Goal: Use online tool/utility: Utilize a website feature to perform a specific function

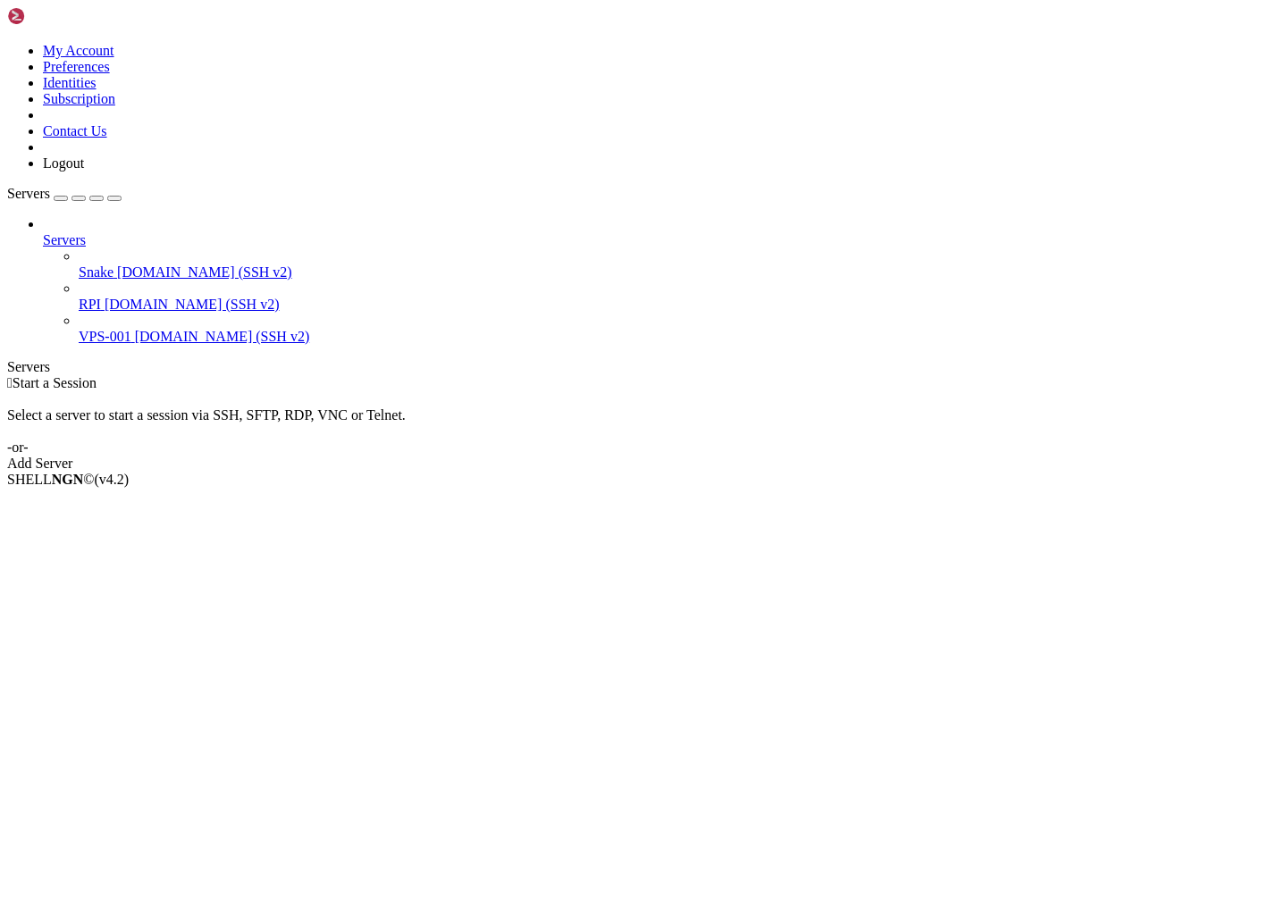
click at [79, 264] on icon at bounding box center [79, 264] width 0 height 0
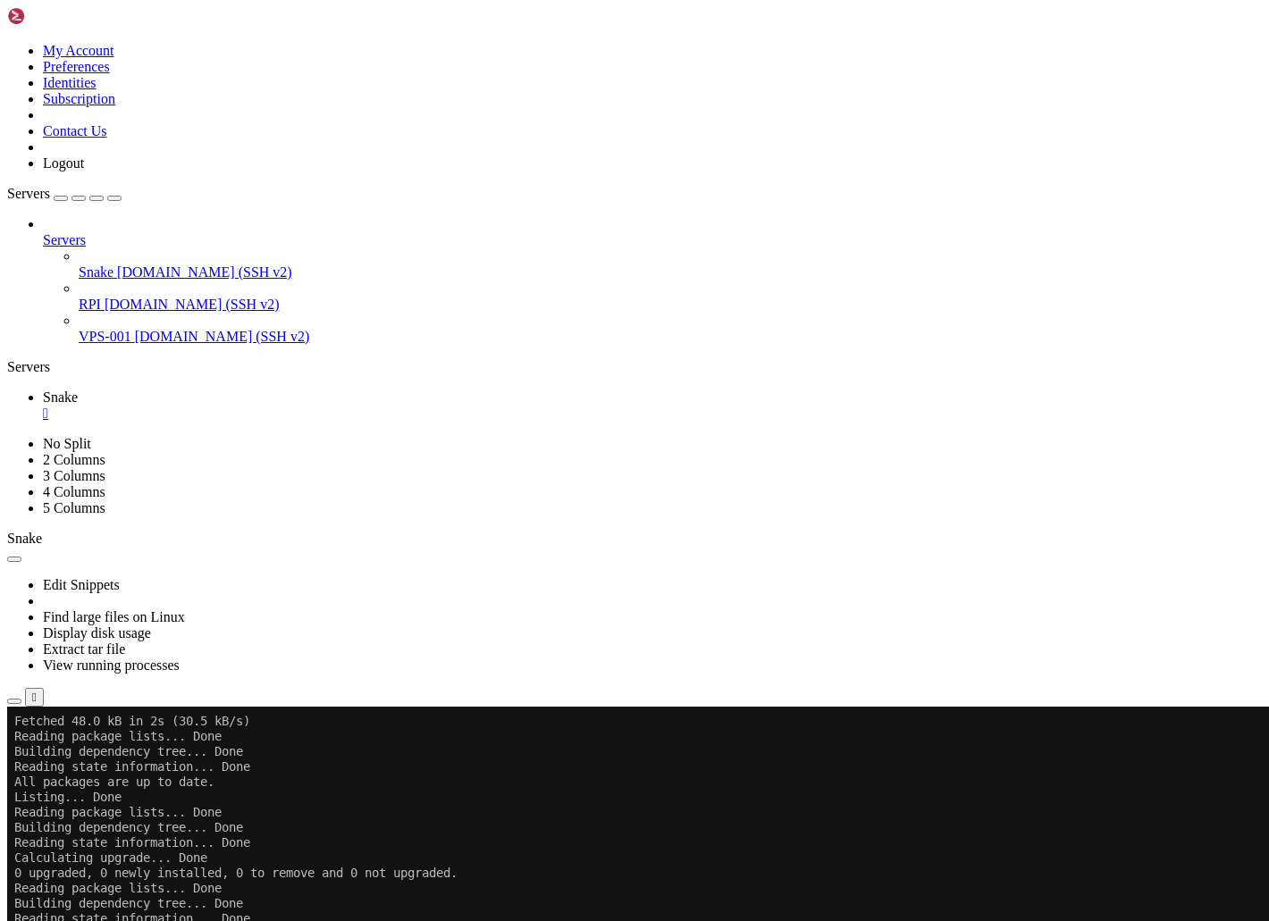
scroll to position [409, 0]
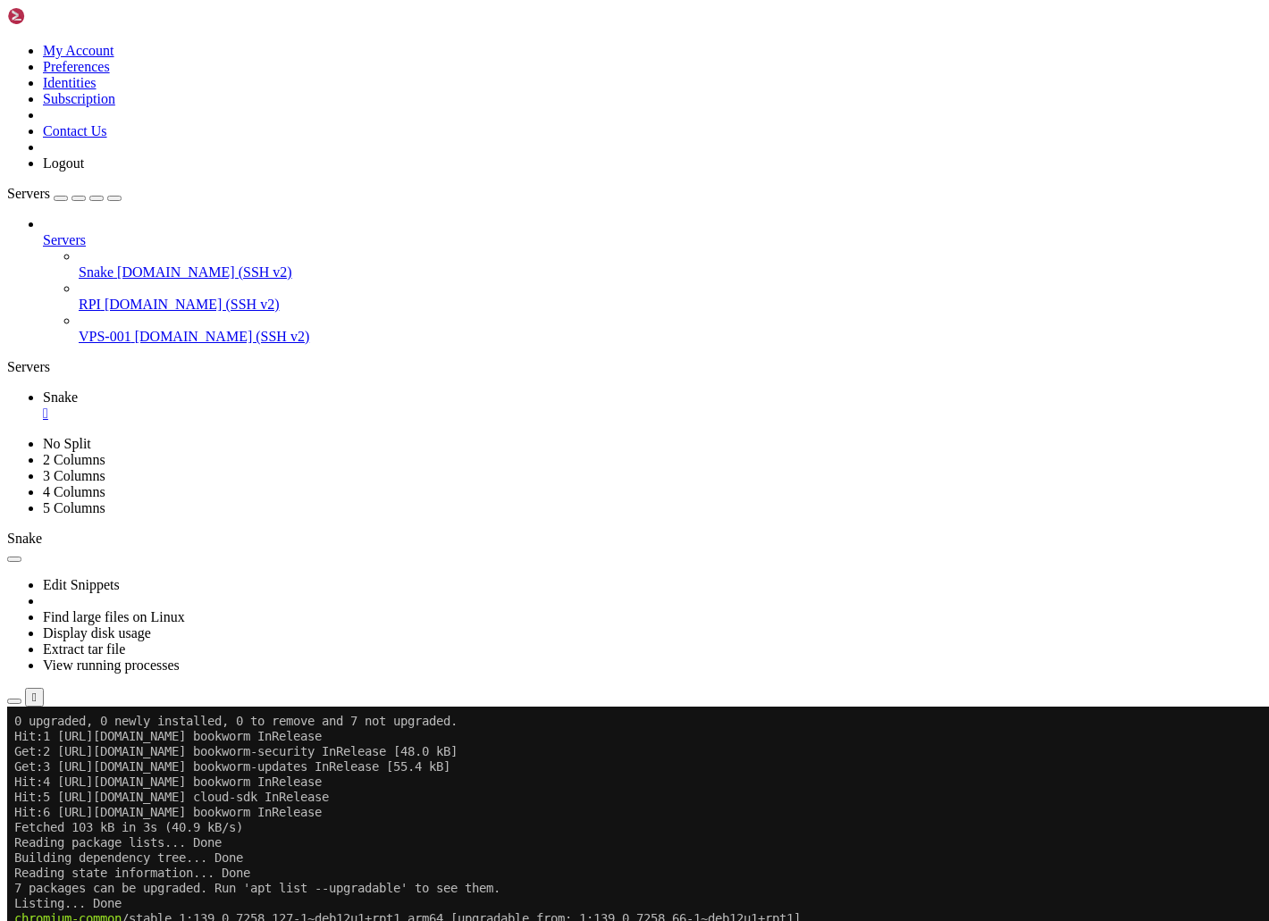
scroll to position [304, 0]
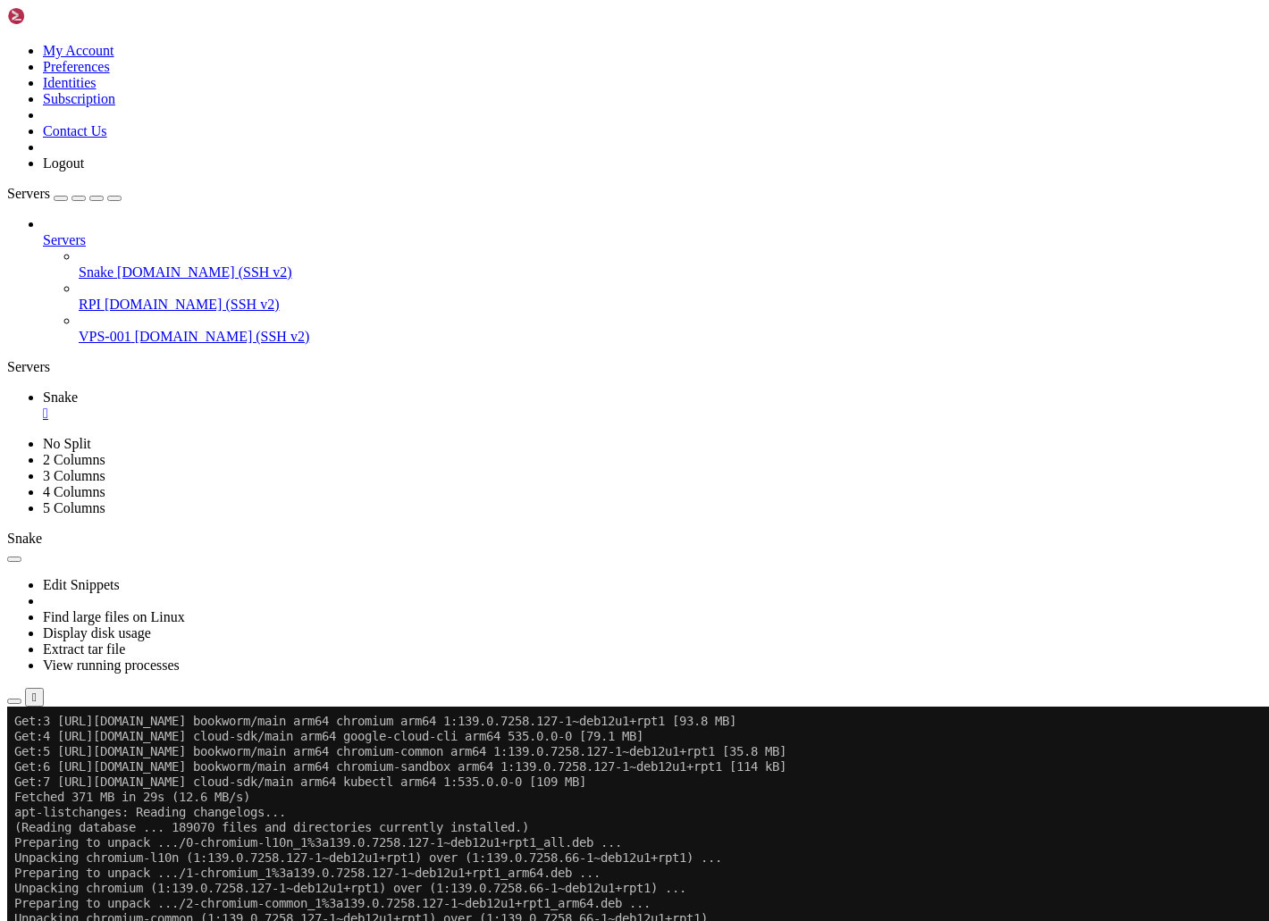
scroll to position [1123, 0]
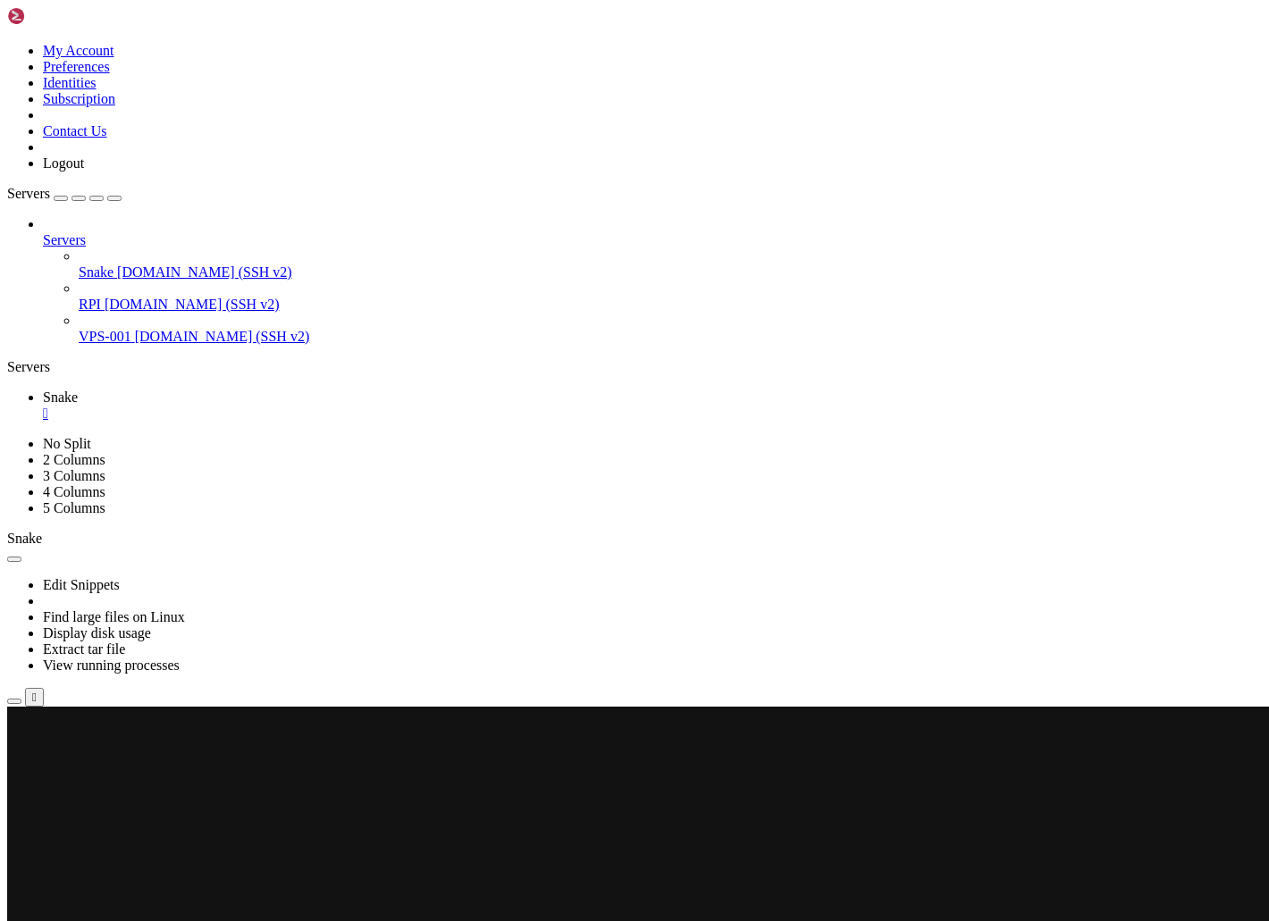
scroll to position [0, 0]
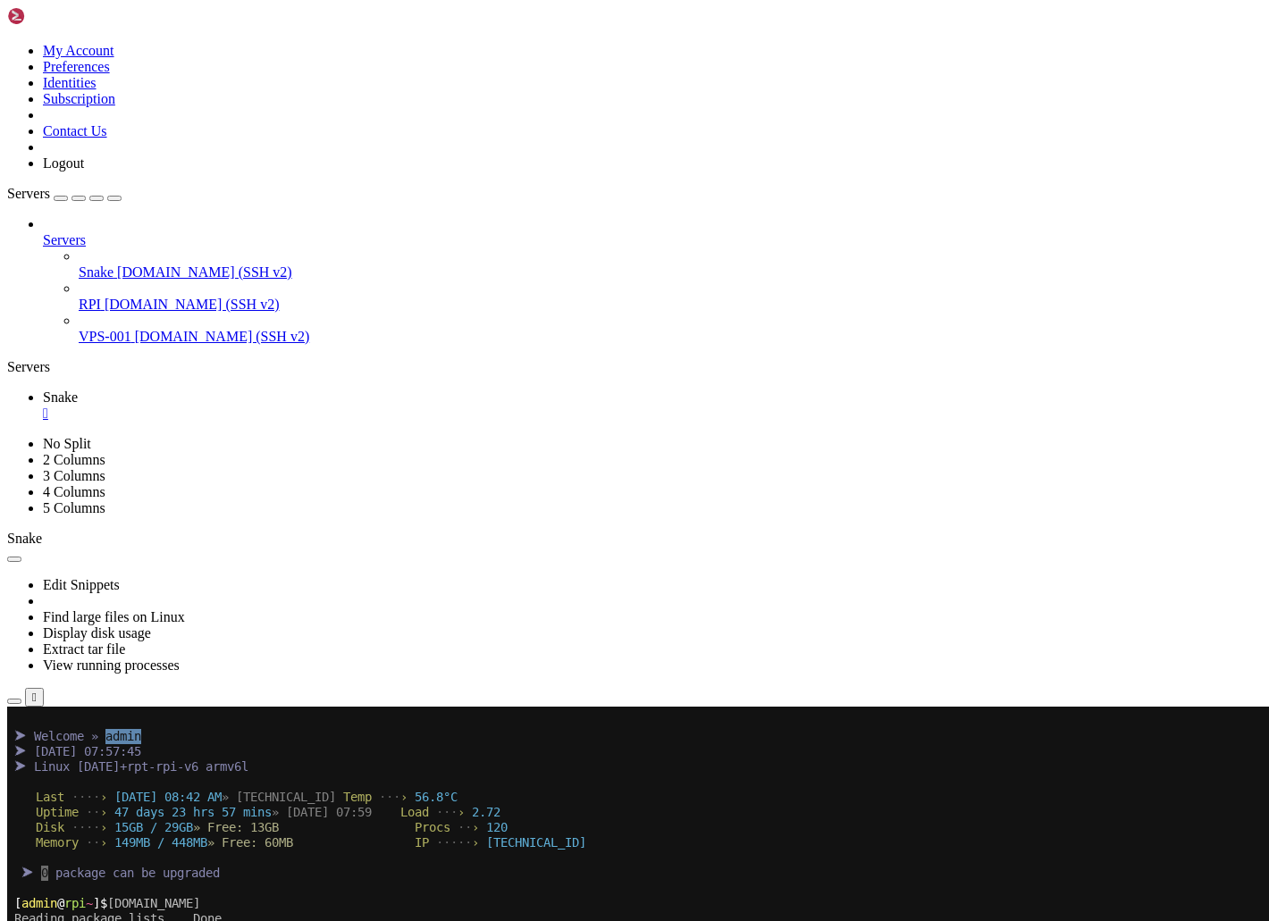
scroll to position [532, 0]
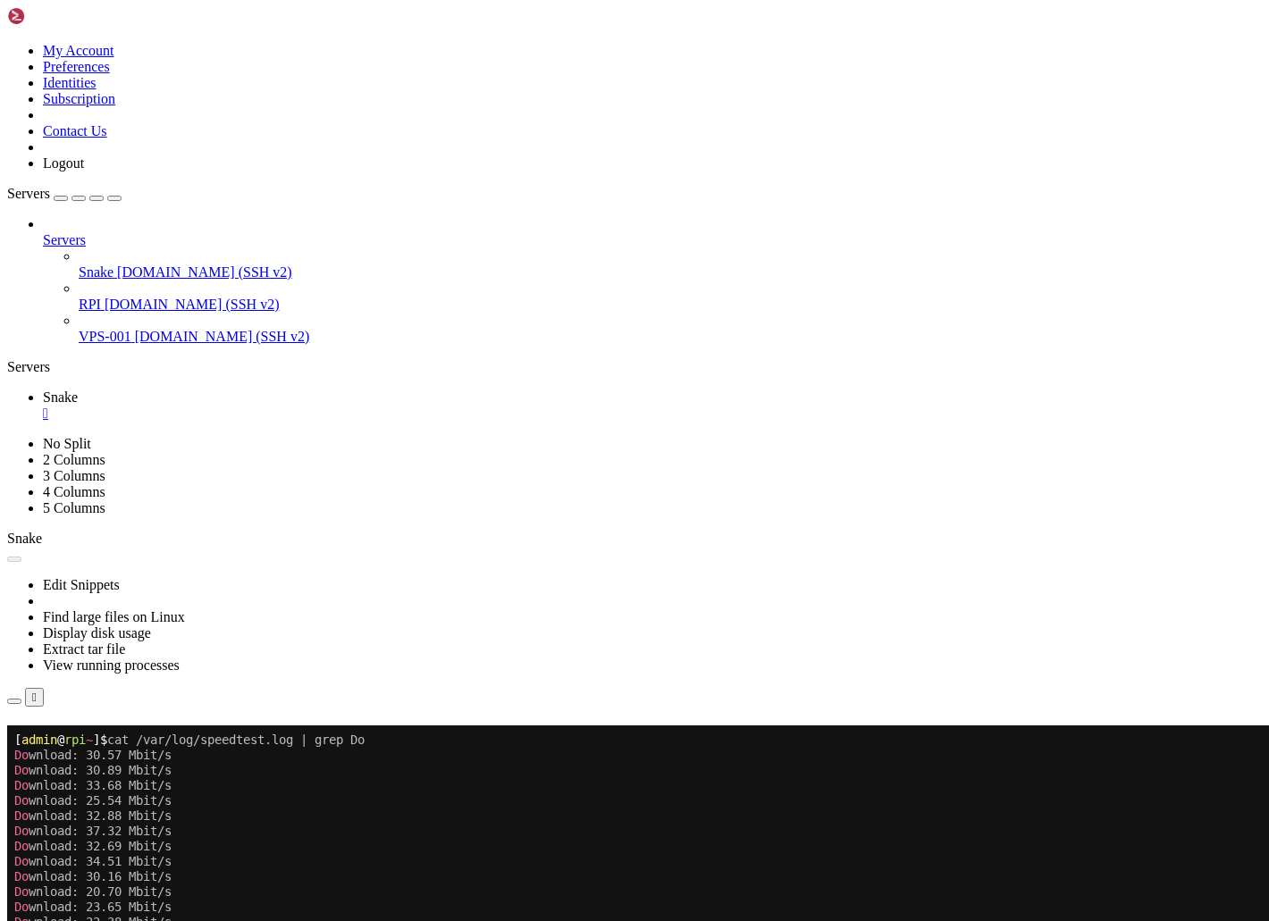
scroll to position [2218, 0]
click at [299, 406] on div "" at bounding box center [652, 414] width 1219 height 16
